Goal: Check status: Check status

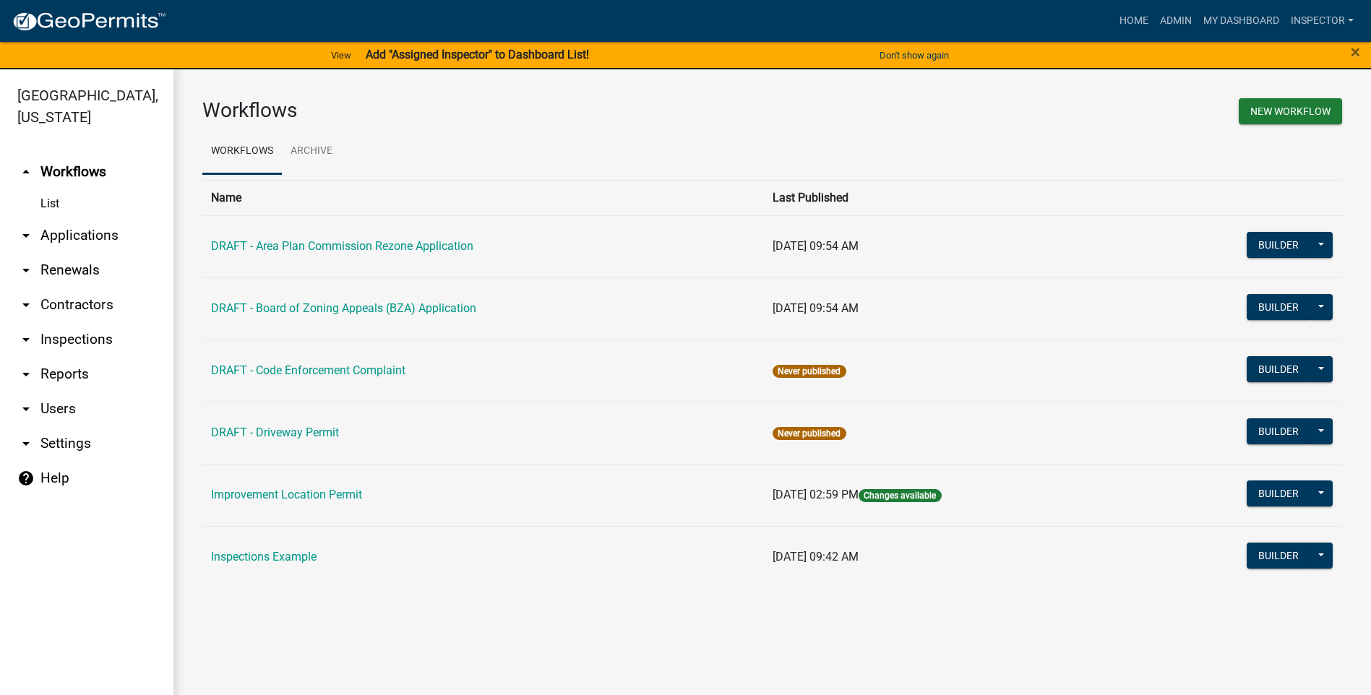
click at [93, 239] on link "arrow_drop_down Applications" at bounding box center [86, 235] width 173 height 35
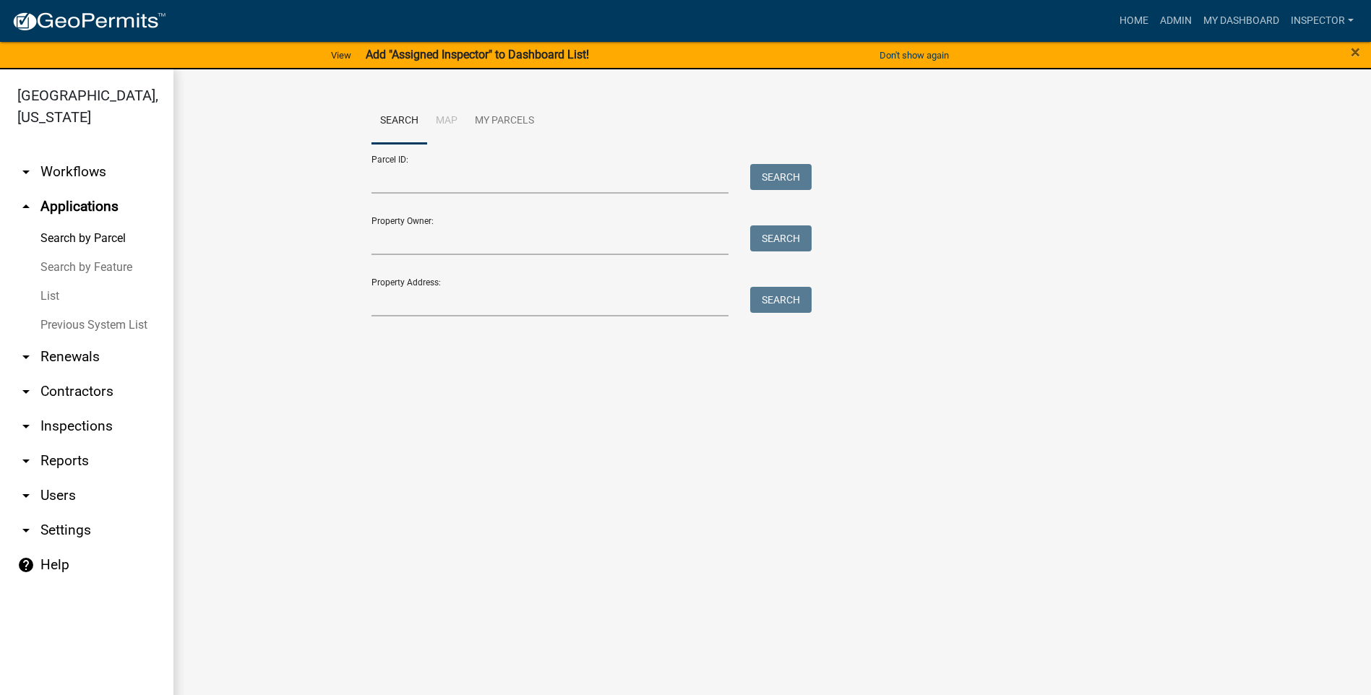
click at [60, 295] on link "List" at bounding box center [86, 296] width 173 height 29
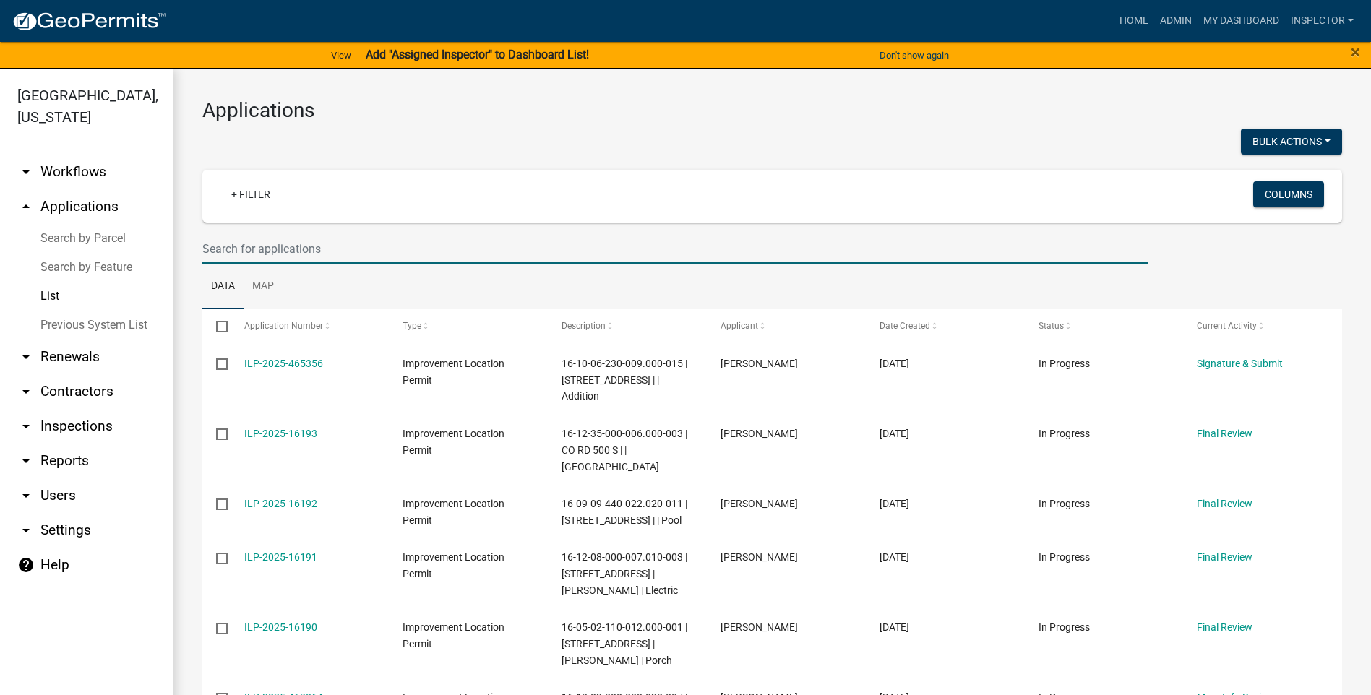
click at [330, 251] on input "text" at bounding box center [675, 249] width 946 height 30
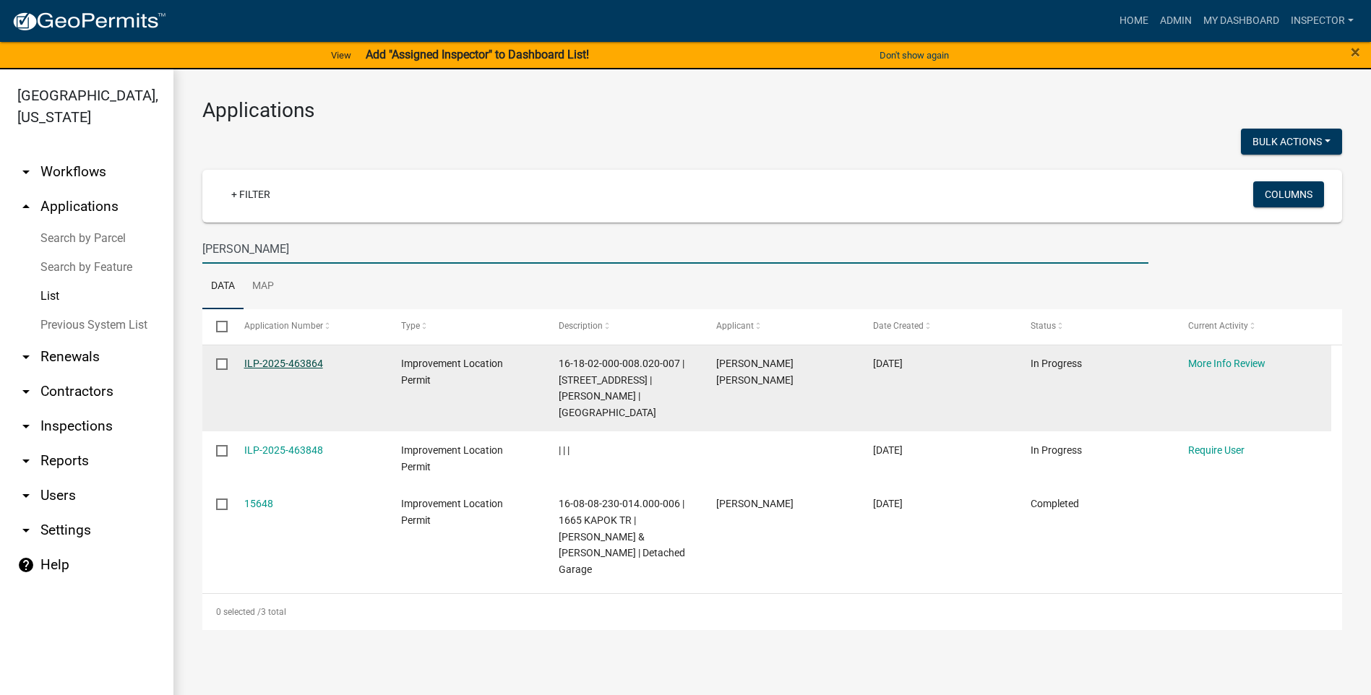
type input "[PERSON_NAME]"
click at [288, 366] on link "ILP-2025-463864" at bounding box center [283, 364] width 79 height 12
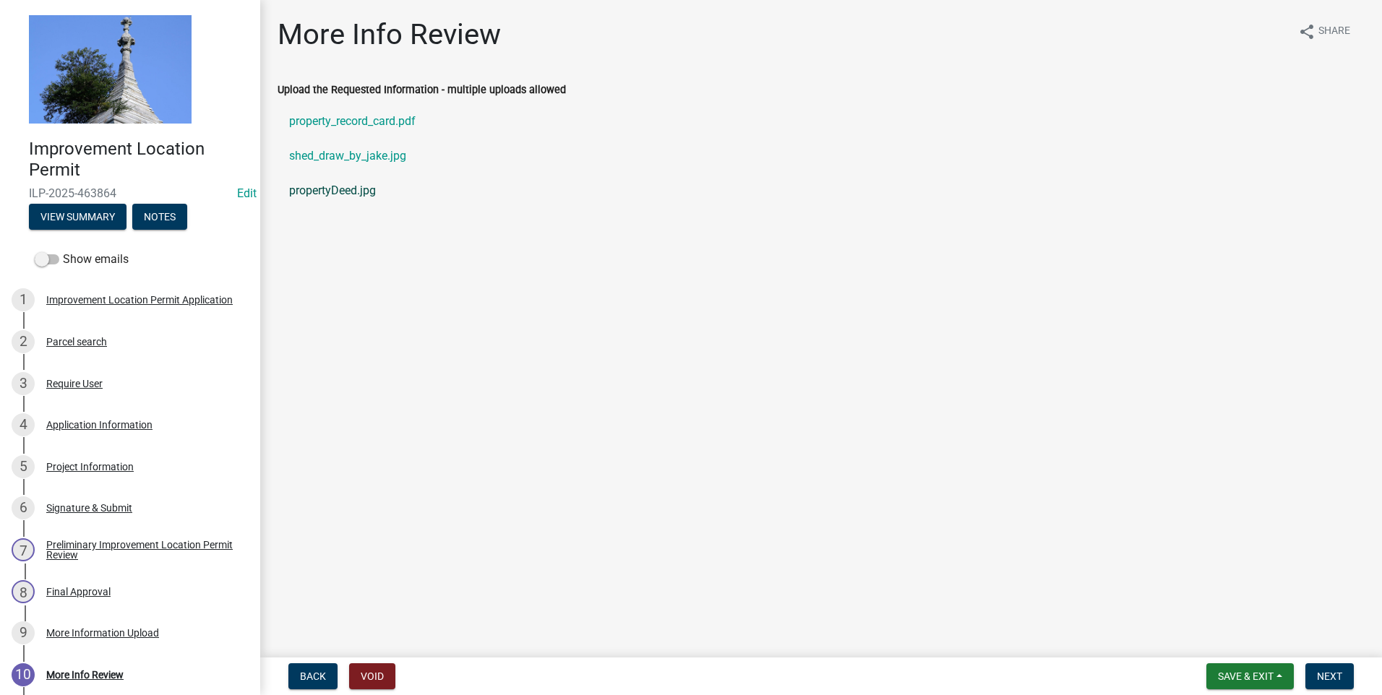
click at [345, 187] on link "propertyDeed.jpg" at bounding box center [821, 190] width 1087 height 35
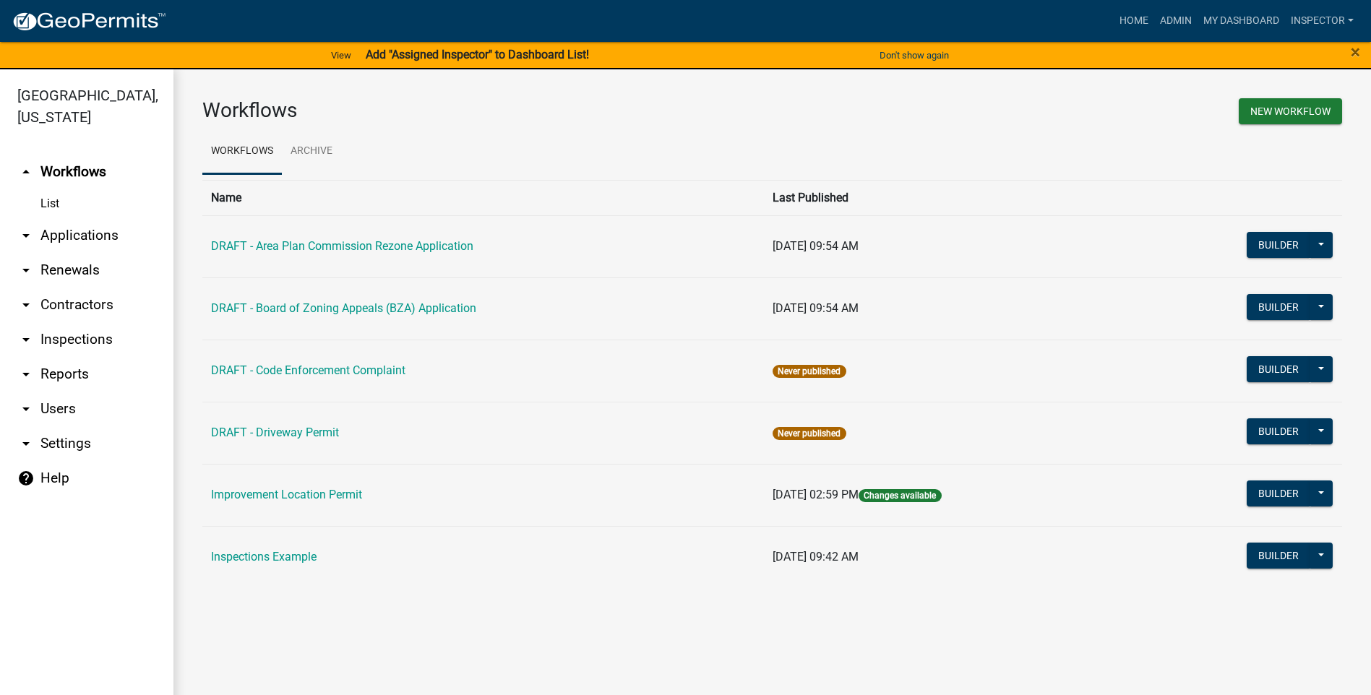
click at [85, 237] on link "arrow_drop_down Applications" at bounding box center [86, 235] width 173 height 35
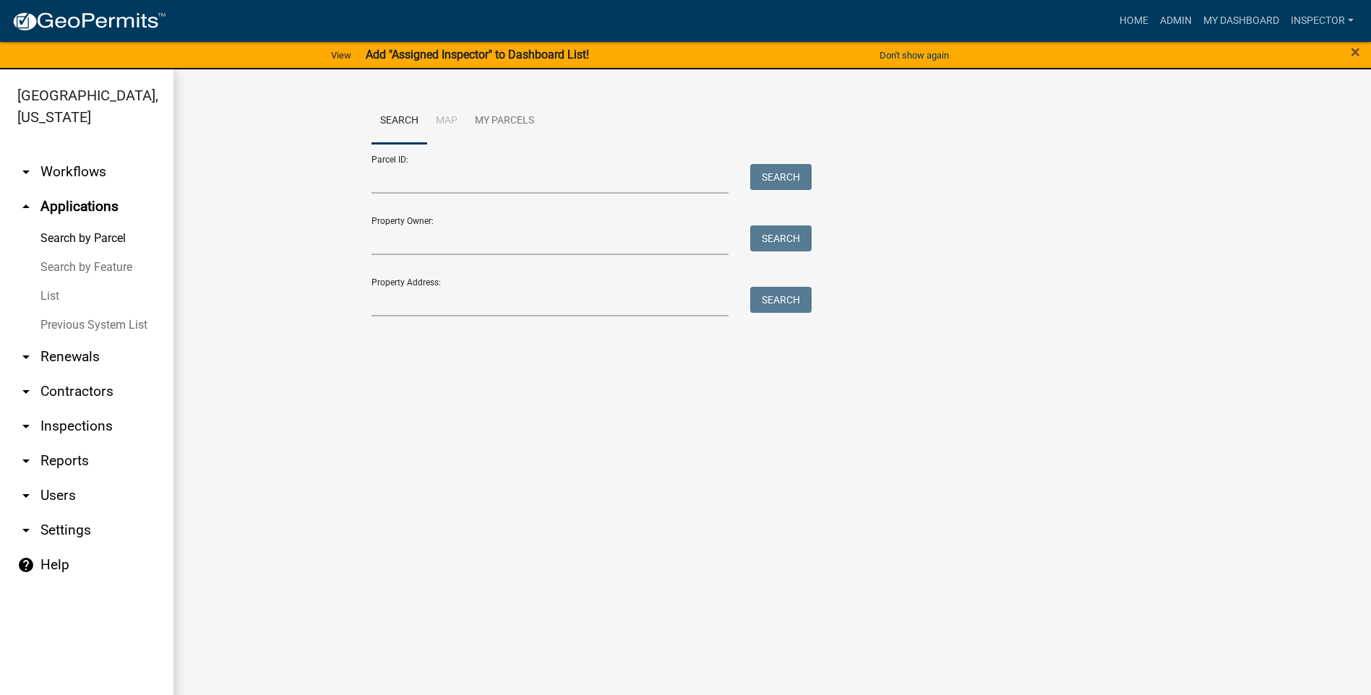
click at [57, 295] on link "List" at bounding box center [86, 296] width 173 height 29
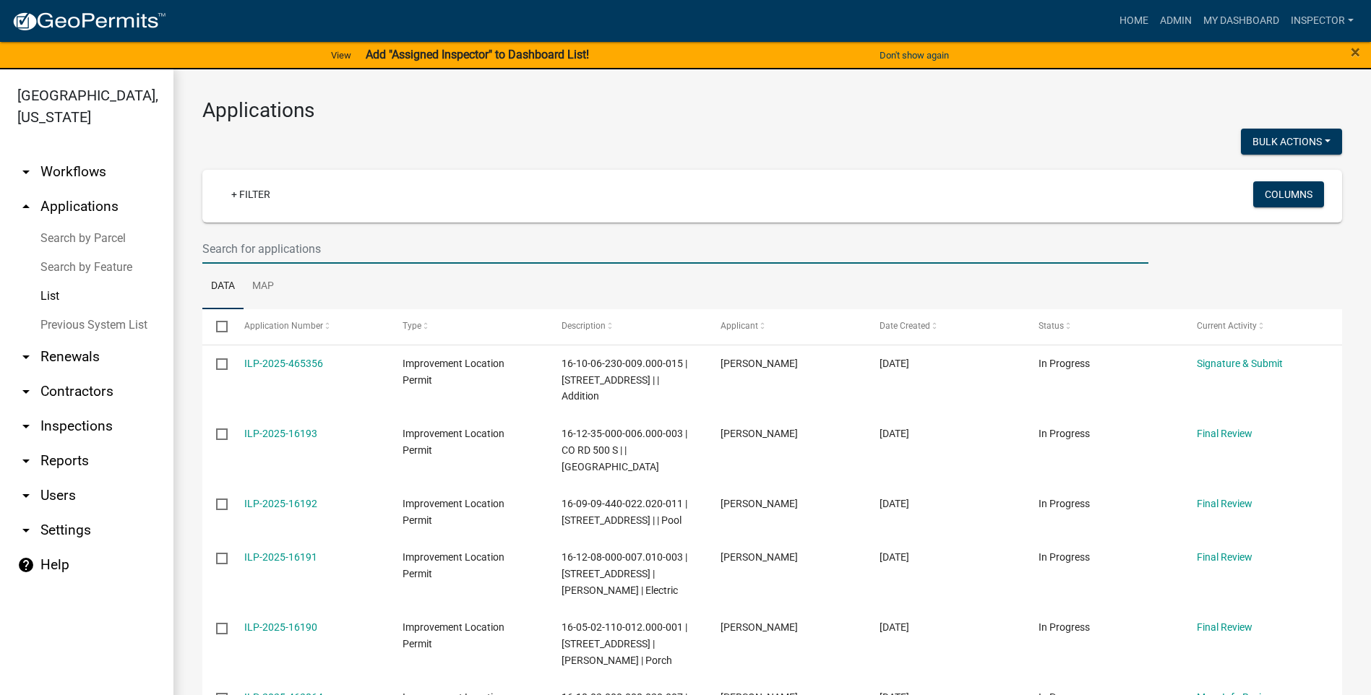
click at [325, 246] on input "text" at bounding box center [675, 249] width 946 height 30
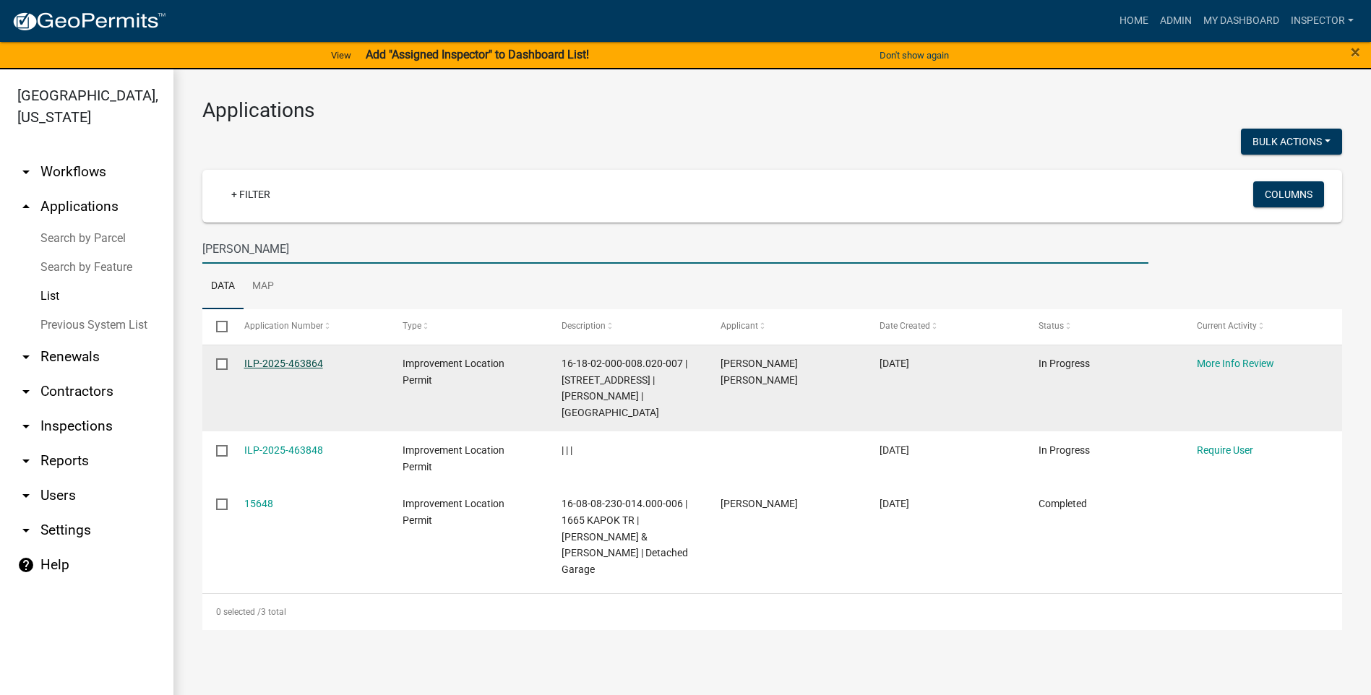
type input "[PERSON_NAME]"
click at [259, 366] on link "ILP-2025-463864" at bounding box center [283, 364] width 79 height 12
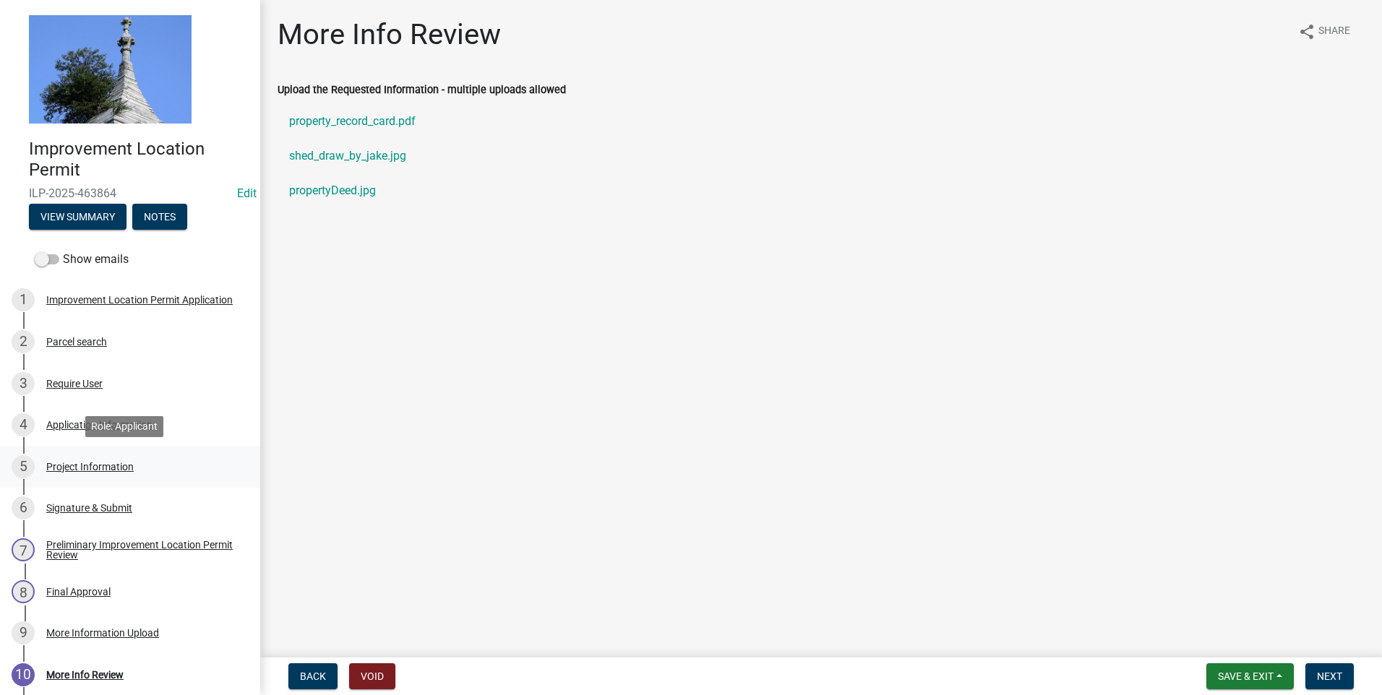
click at [98, 467] on div "Project Information" at bounding box center [89, 467] width 87 height 10
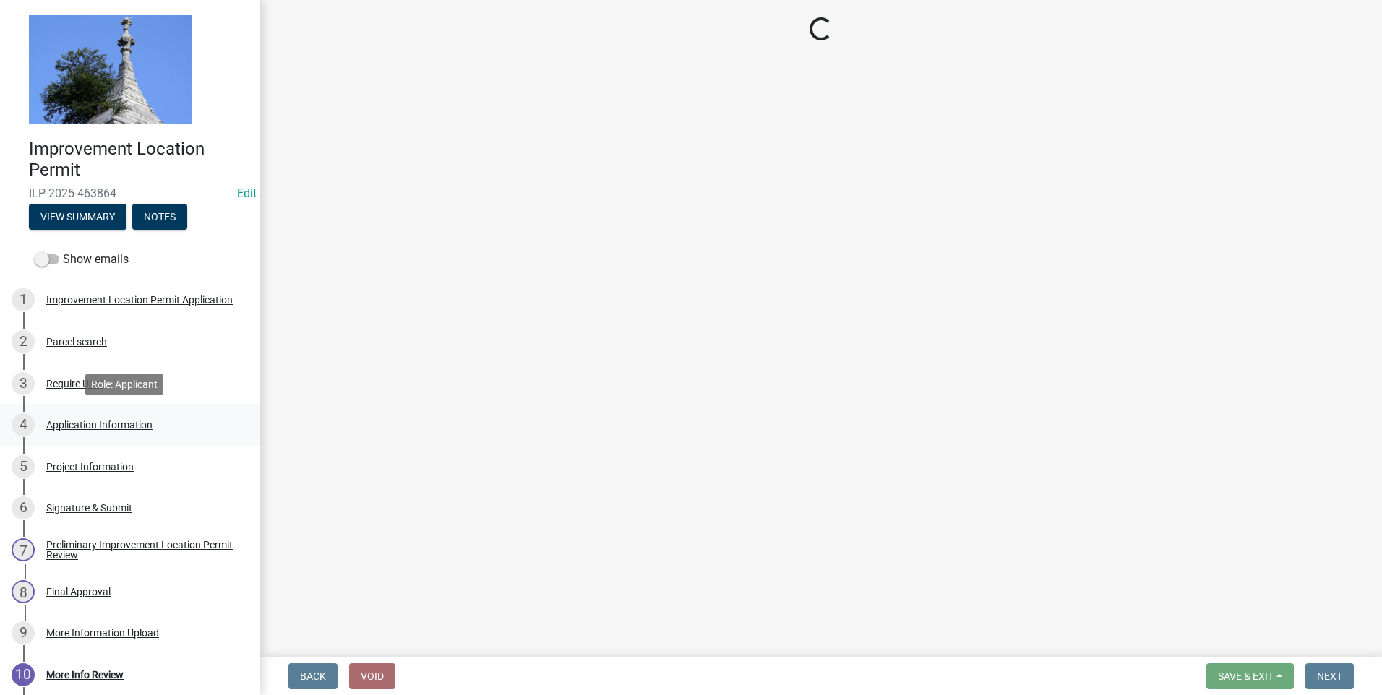
select select "dd9adb89-9a3c-4bc9-90d3-fd9cd60e52ec"
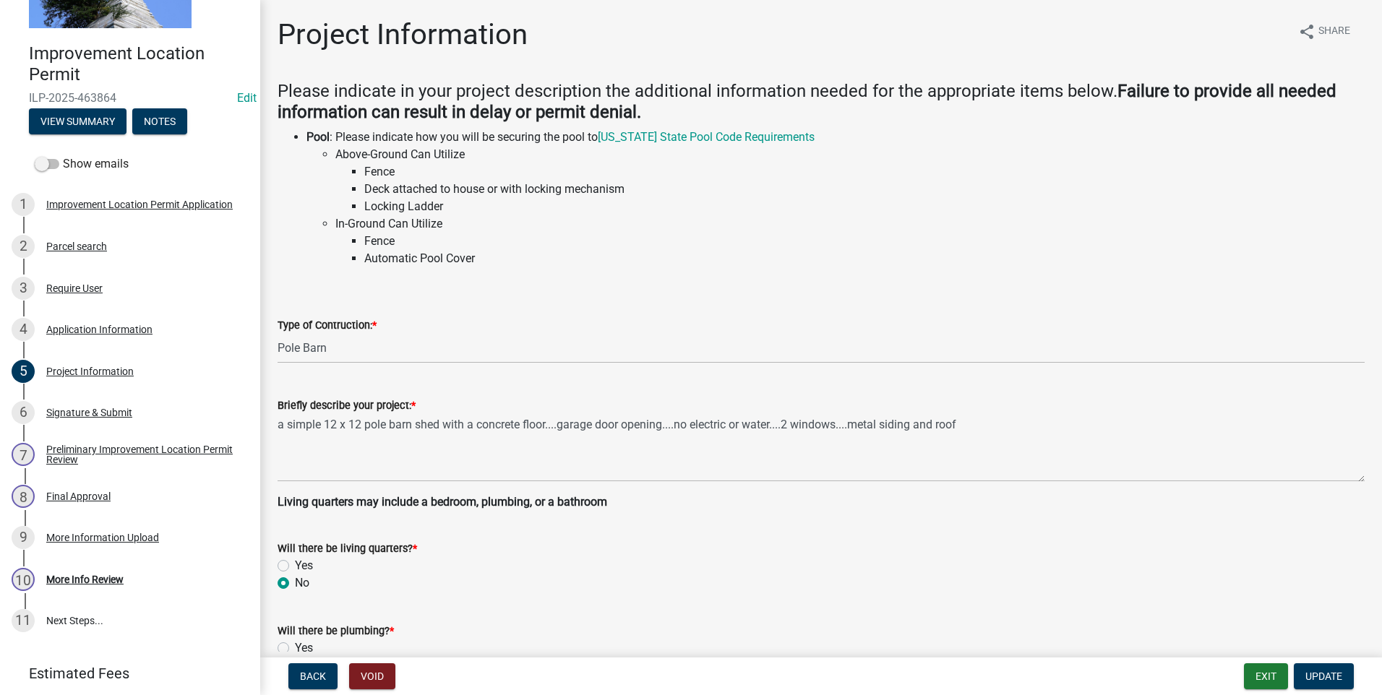
scroll to position [144, 0]
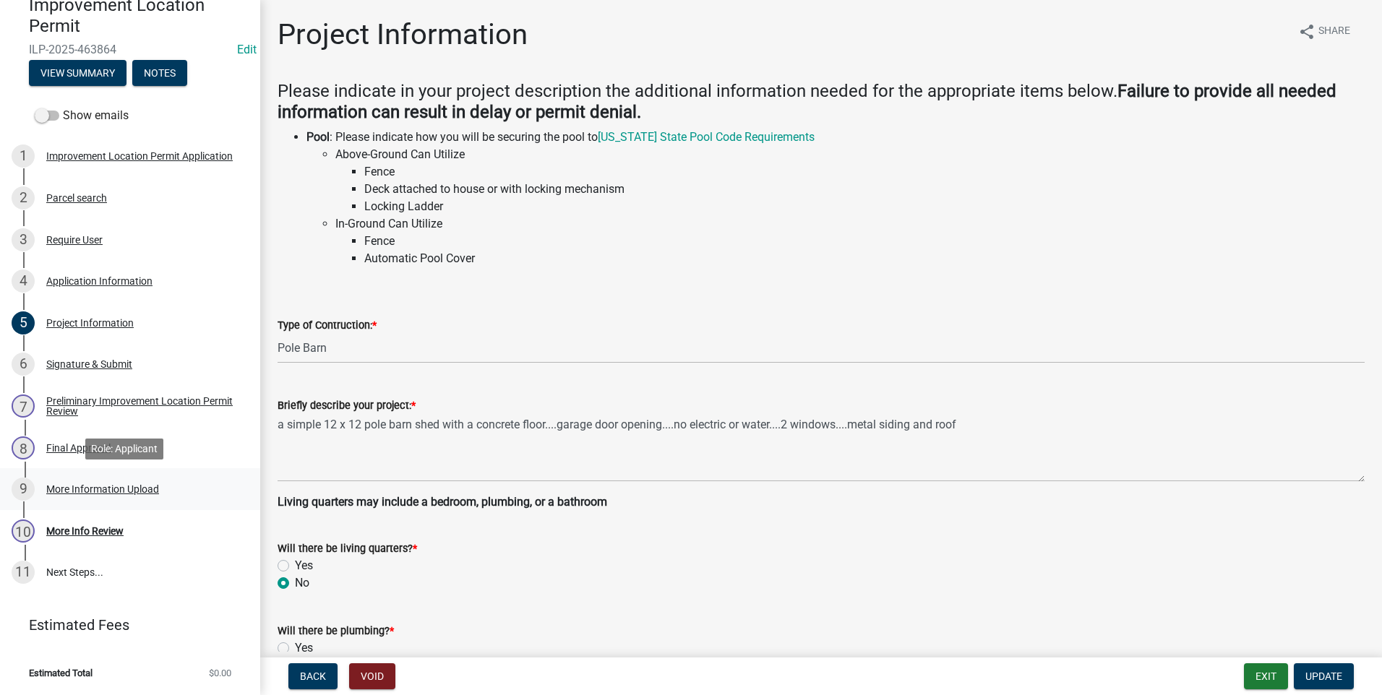
click at [104, 491] on div "More Information Upload" at bounding box center [102, 489] width 113 height 10
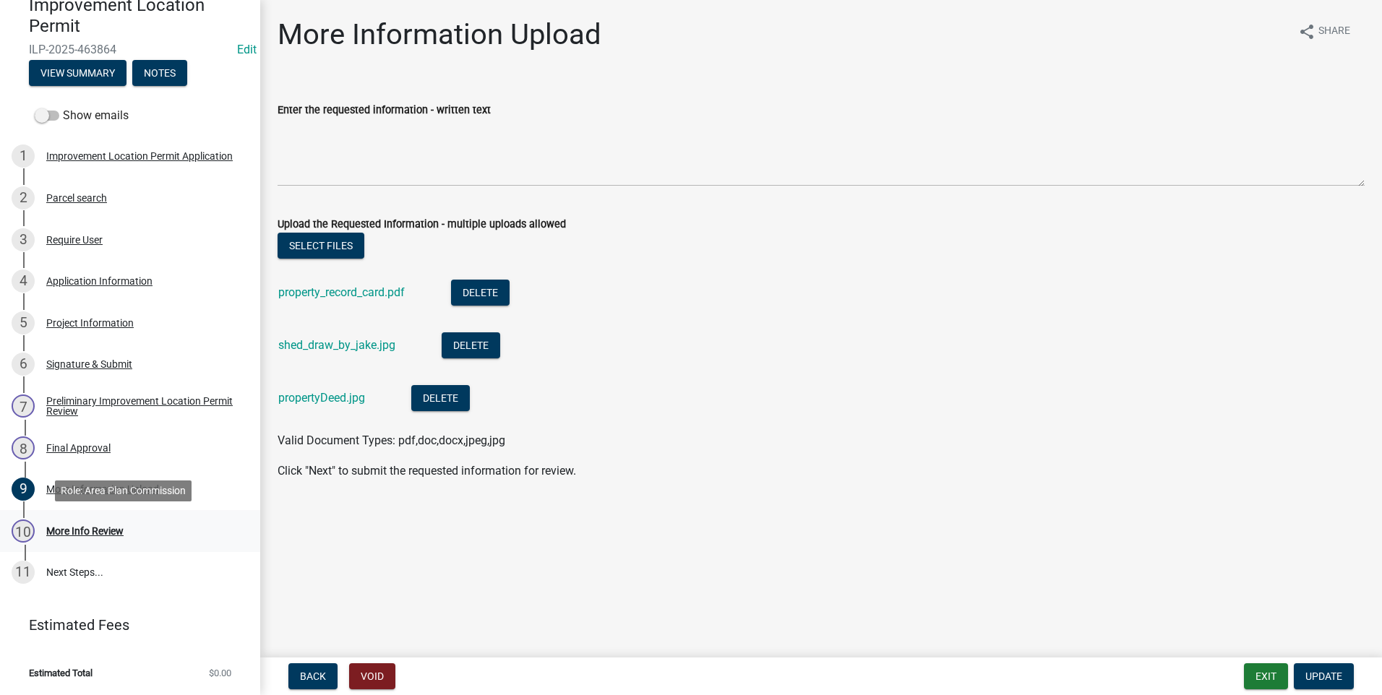
click at [82, 528] on div "More Info Review" at bounding box center [84, 531] width 77 height 10
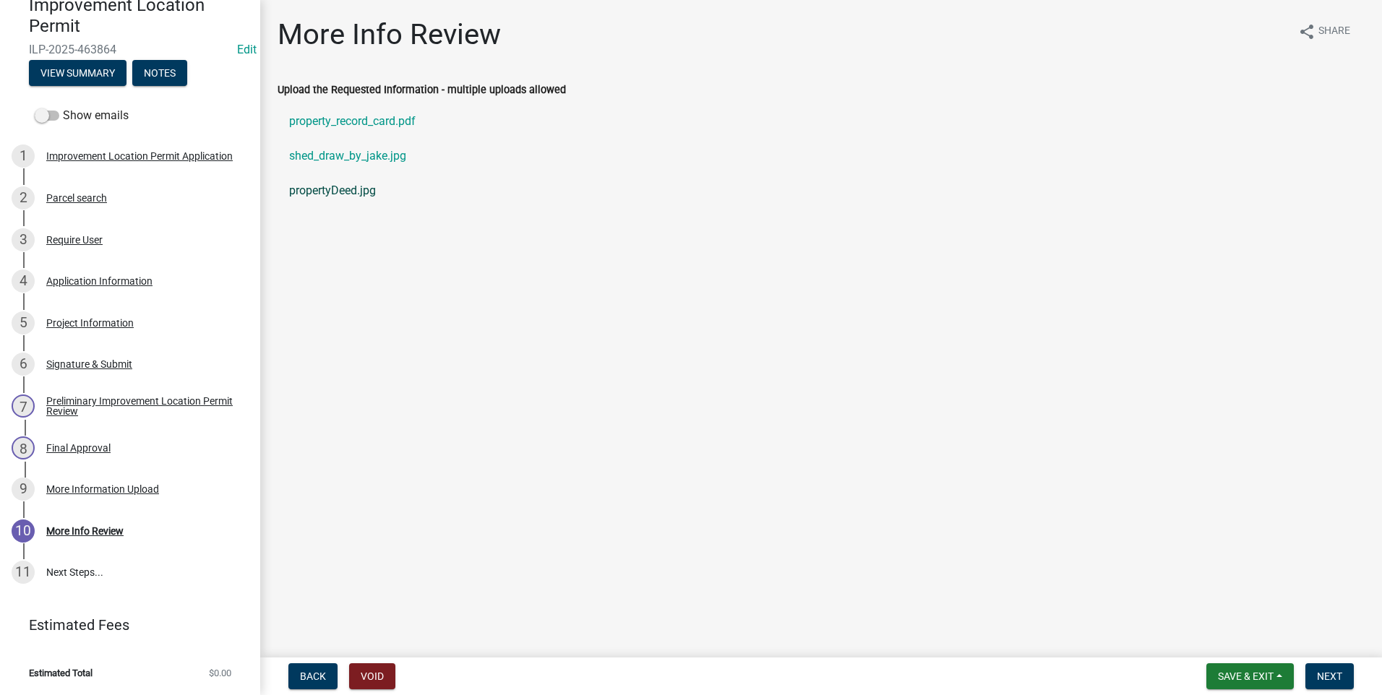
click at [306, 192] on link "propertyDeed.jpg" at bounding box center [821, 190] width 1087 height 35
click at [61, 412] on div "Preliminary Improvement Location Permit Review" at bounding box center [141, 406] width 191 height 20
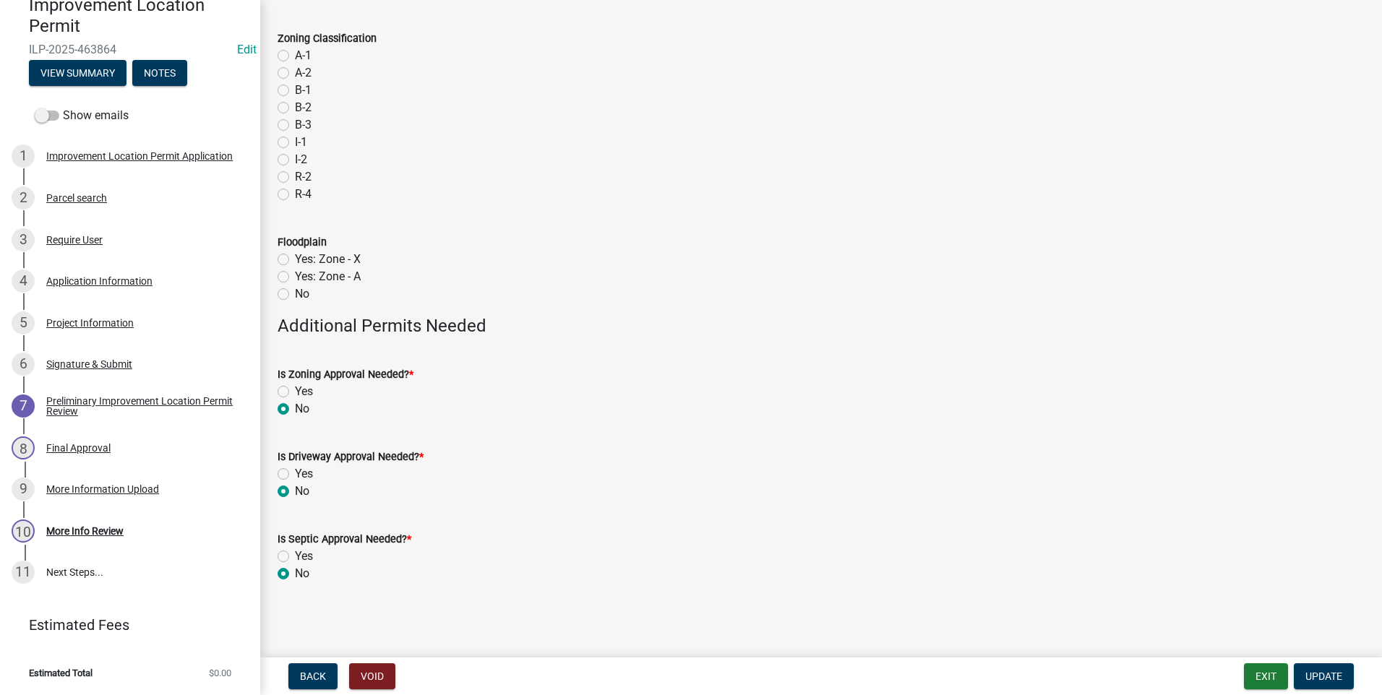
scroll to position [0, 0]
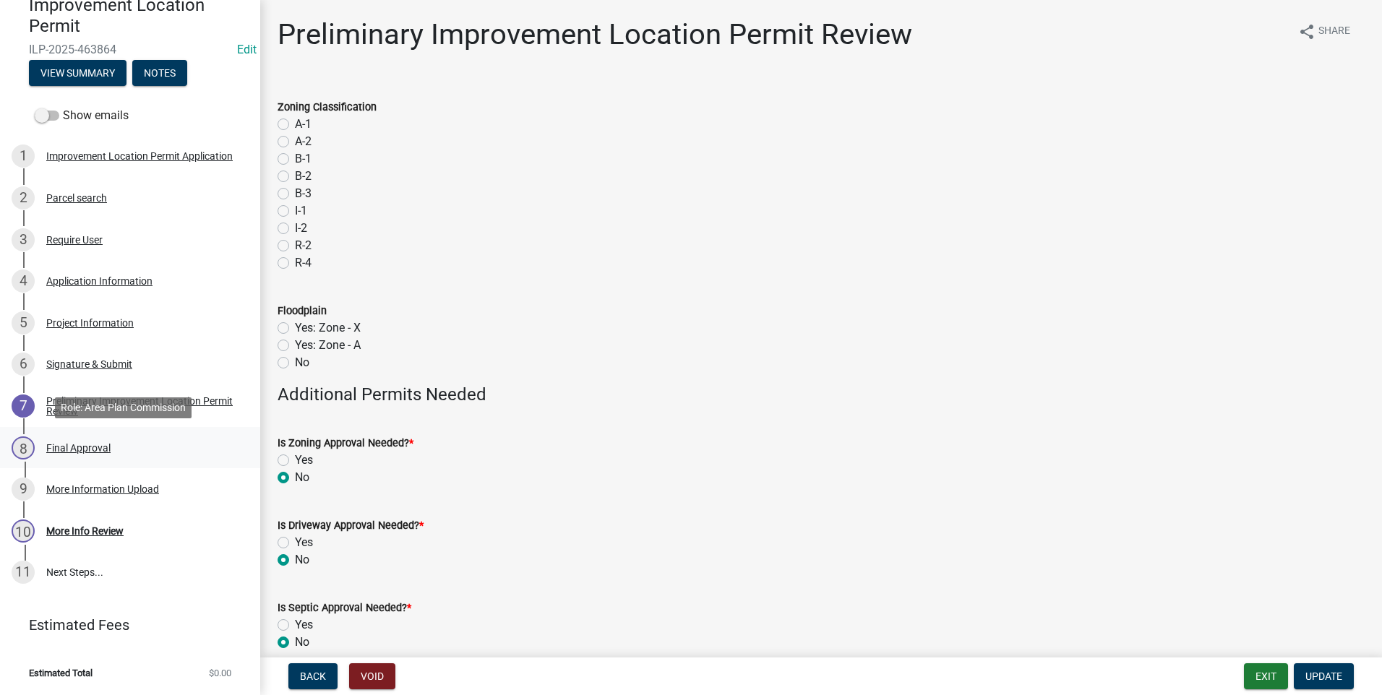
click at [83, 448] on div "Final Approval" at bounding box center [78, 448] width 64 height 10
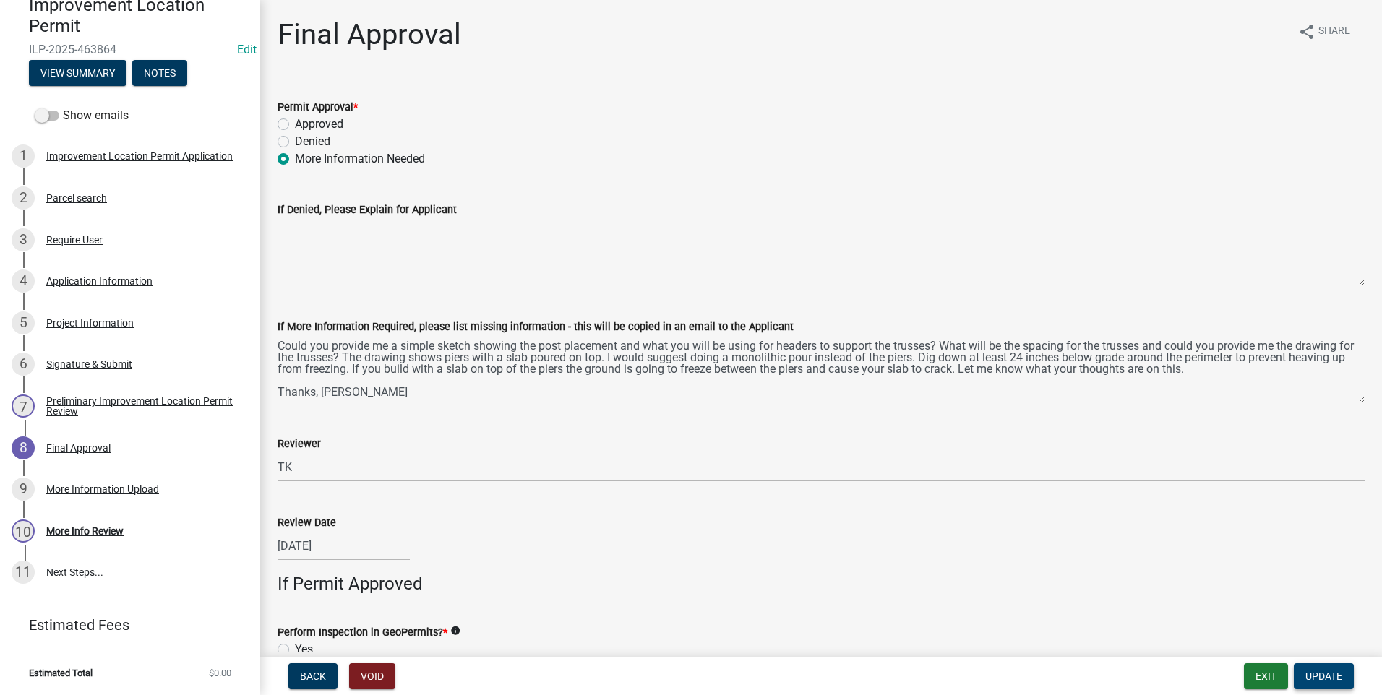
click at [1321, 680] on span "Update" at bounding box center [1323, 677] width 37 height 12
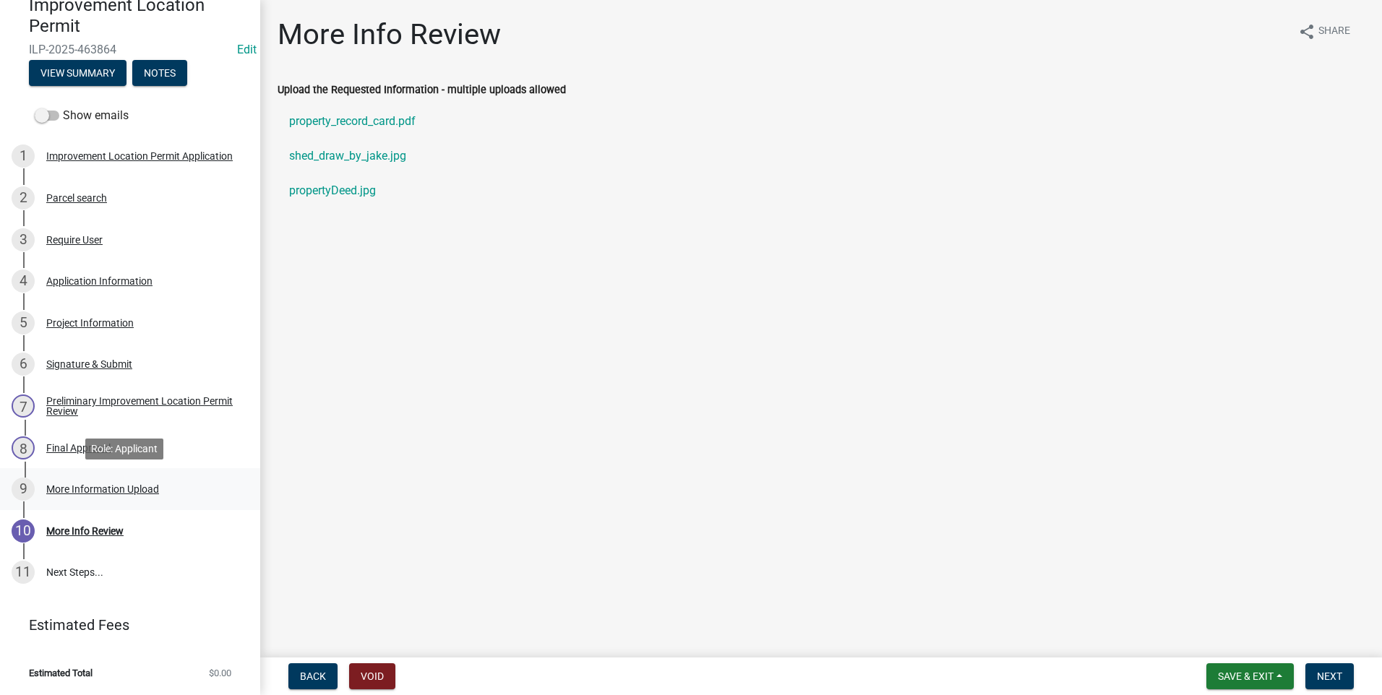
click at [137, 494] on div "More Information Upload" at bounding box center [102, 489] width 113 height 10
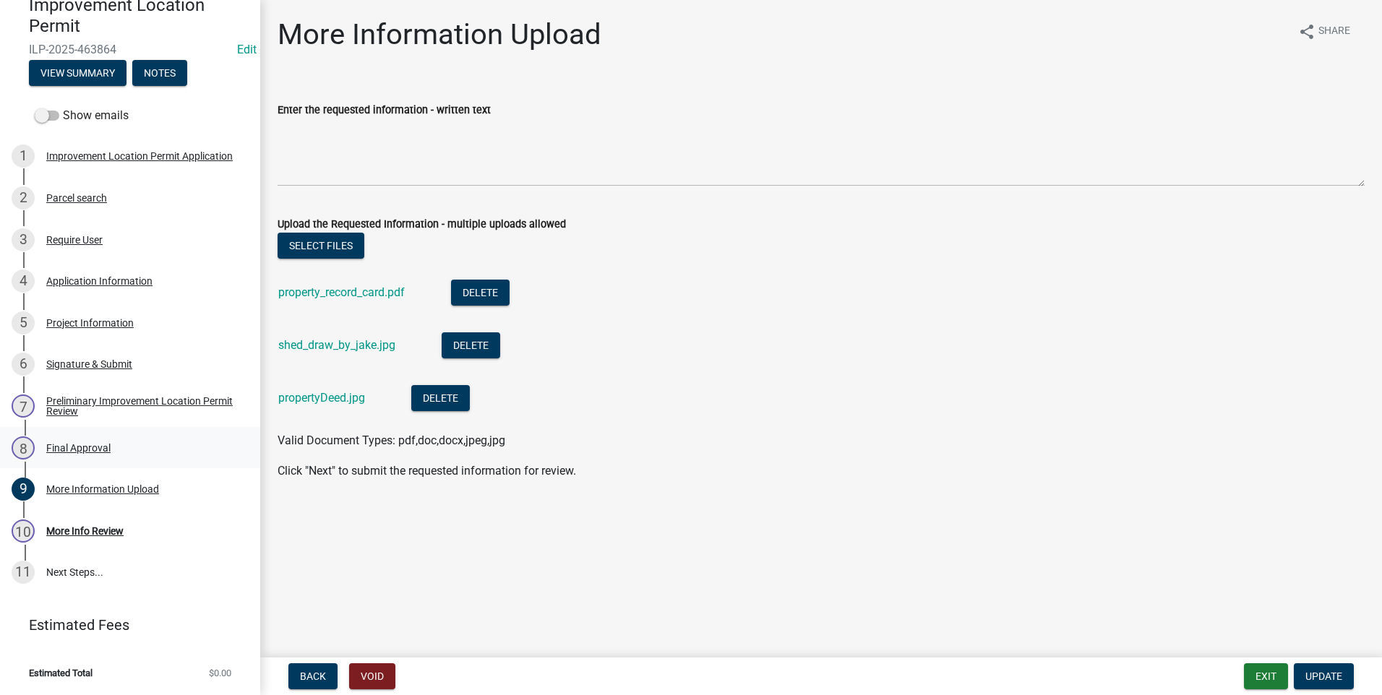
click at [95, 449] on div "Final Approval" at bounding box center [78, 448] width 64 height 10
